Goal: Register for event/course

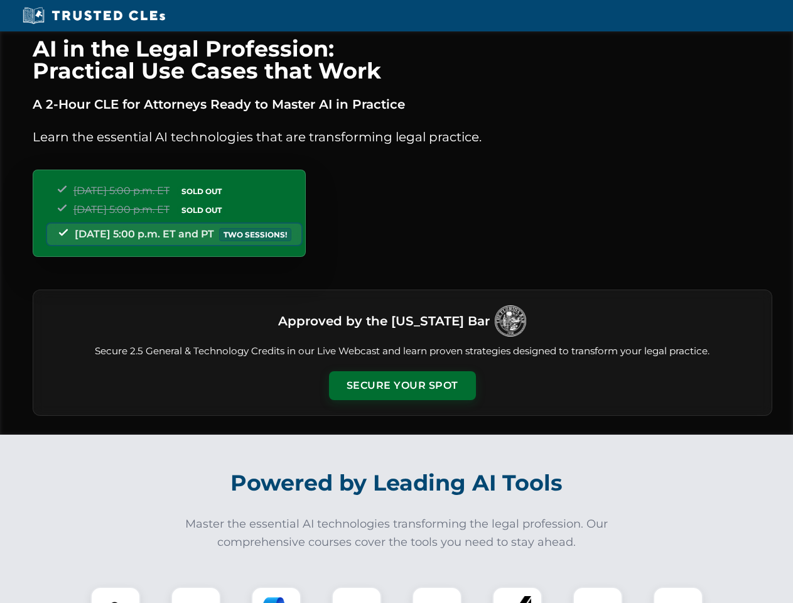
click at [402, 385] on button "Secure Your Spot" at bounding box center [402, 385] width 147 height 29
click at [116, 594] on img at bounding box center [115, 611] width 36 height 36
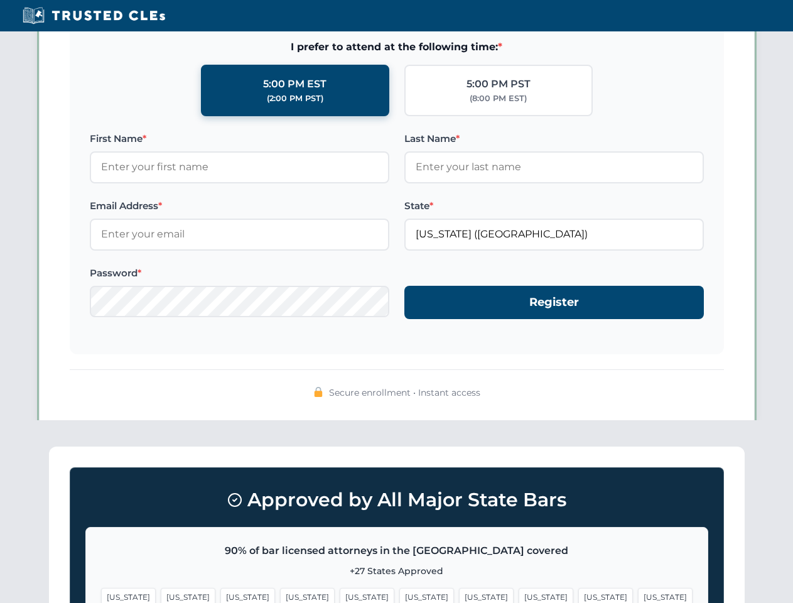
click at [459, 594] on span "[US_STATE]" at bounding box center [486, 597] width 55 height 18
click at [578, 594] on span "[US_STATE]" at bounding box center [605, 597] width 55 height 18
